Goal: Check status: Check status

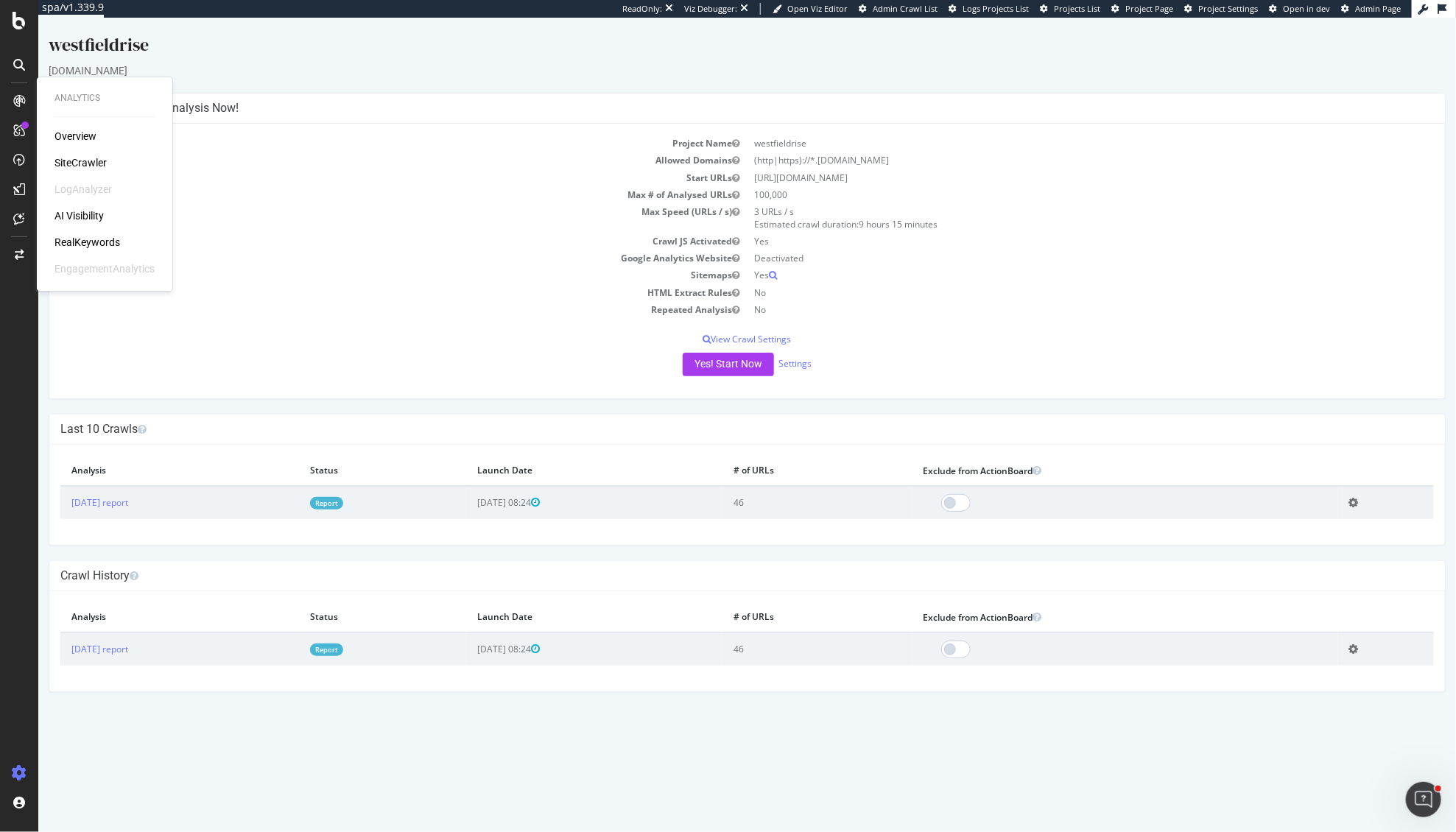
click at [92, 250] on div "Overview SiteCrawler LogAnalyzer AI Visibility RealKeywords EngagementAnalytics" at bounding box center [104, 202] width 100 height 147
click at [92, 247] on div "RealKeywords" at bounding box center [87, 242] width 65 height 15
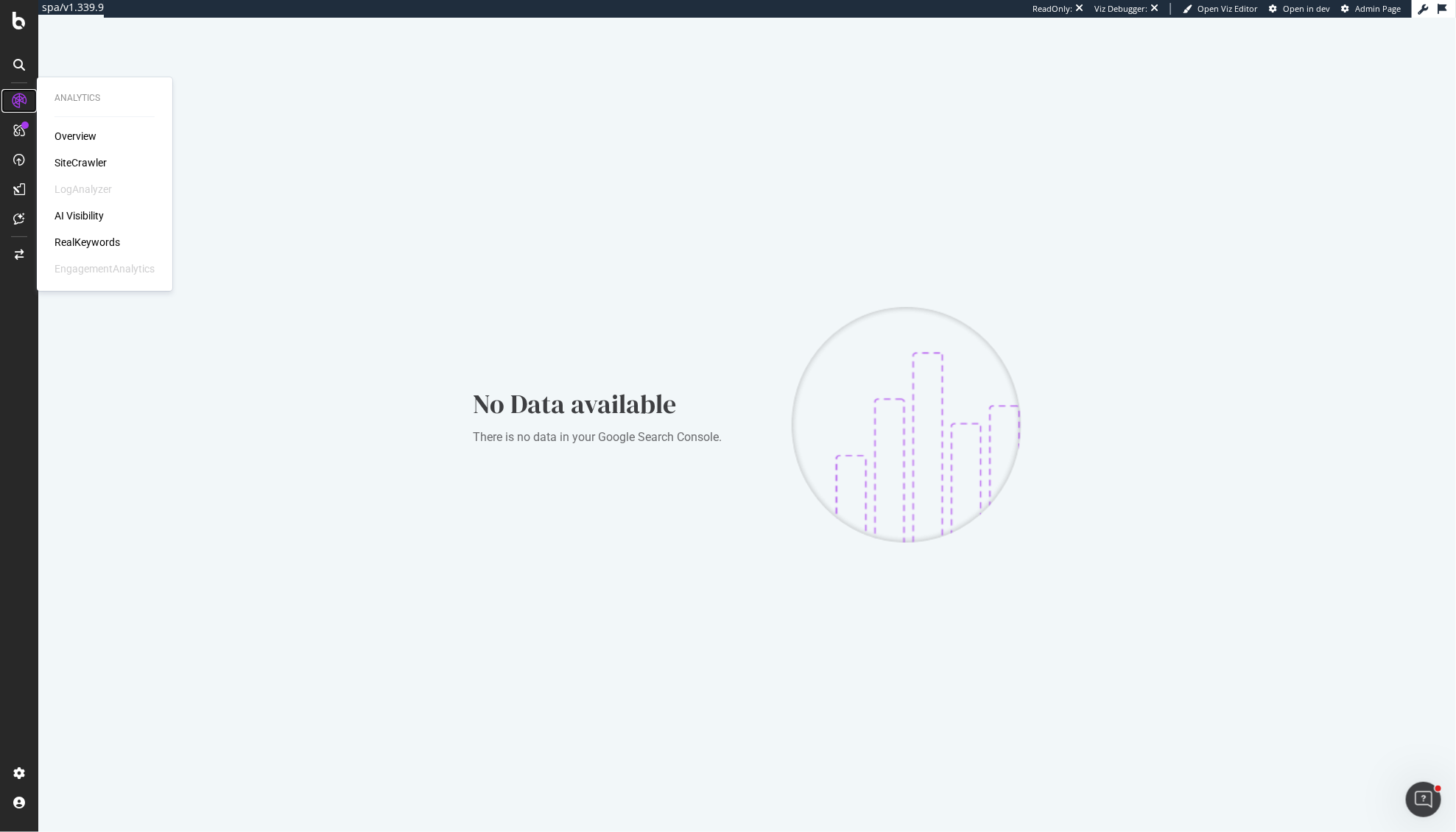
click at [17, 105] on icon at bounding box center [18, 100] width 15 height 15
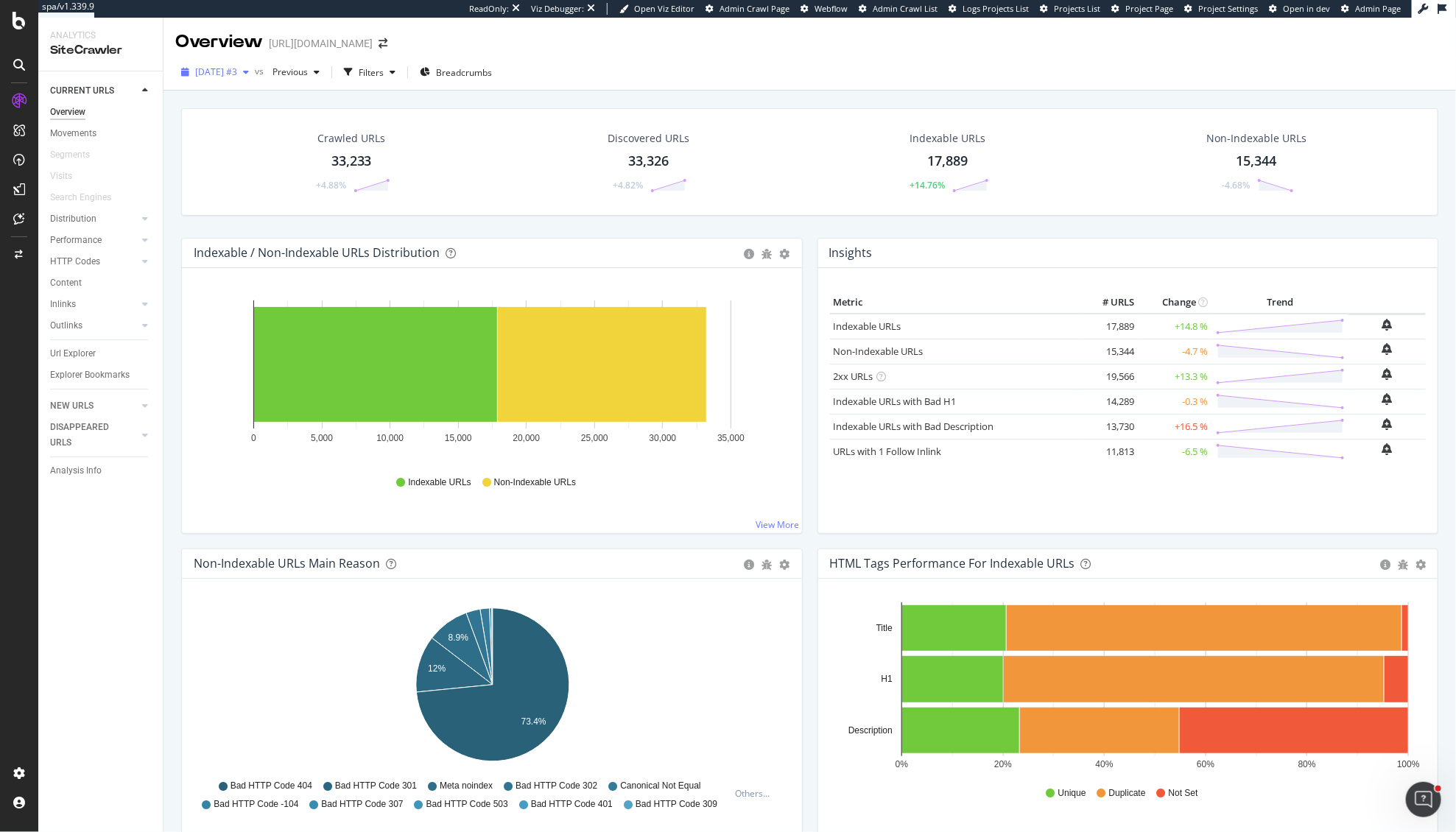
click at [237, 75] on span "2025 Sep. 12th #3" at bounding box center [216, 71] width 42 height 13
click at [260, 128] on div "2025 Oct. 14th" at bounding box center [234, 125] width 77 height 14
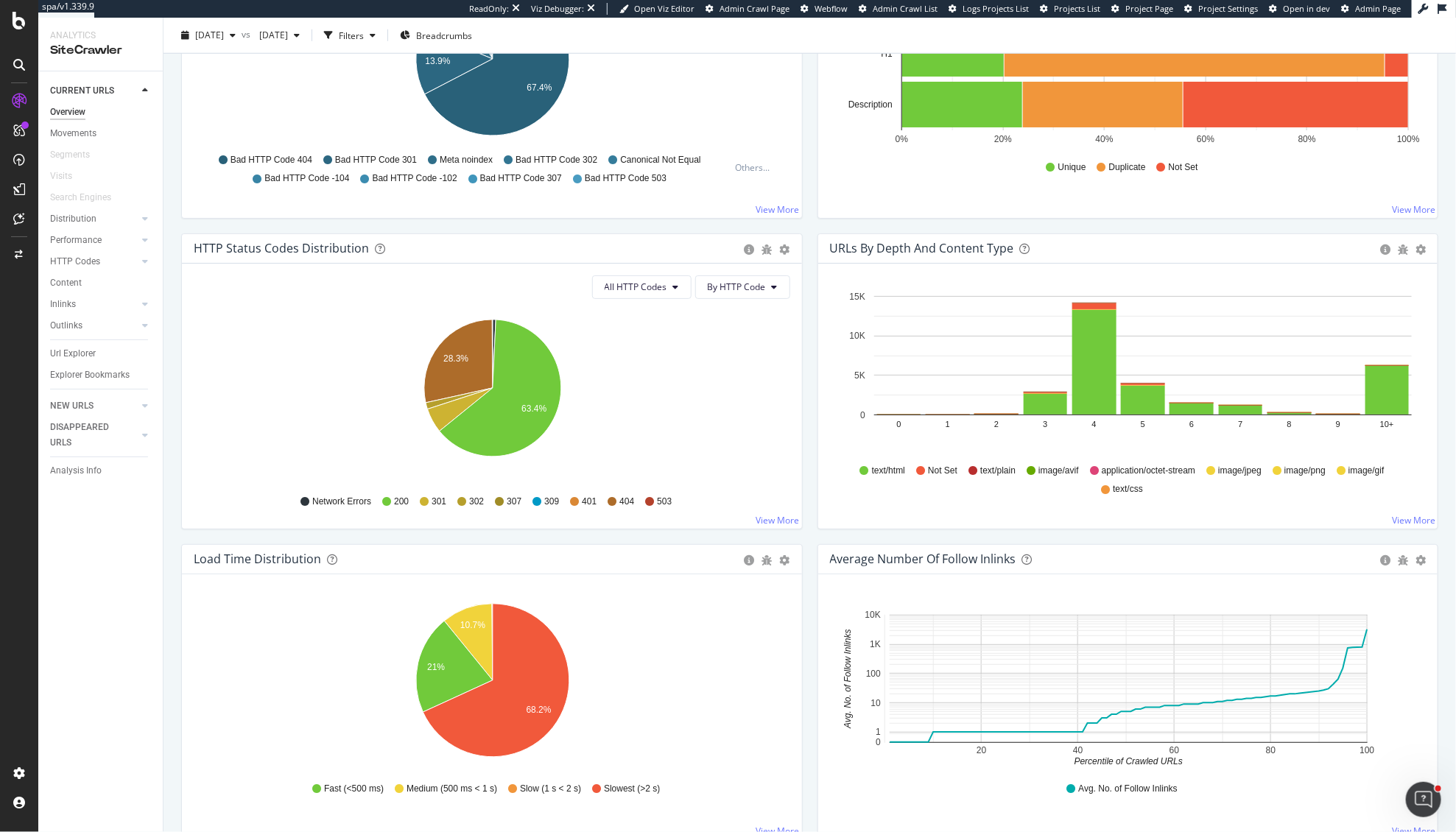
scroll to position [593, 0]
